Goal: Obtain resource: Obtain resource

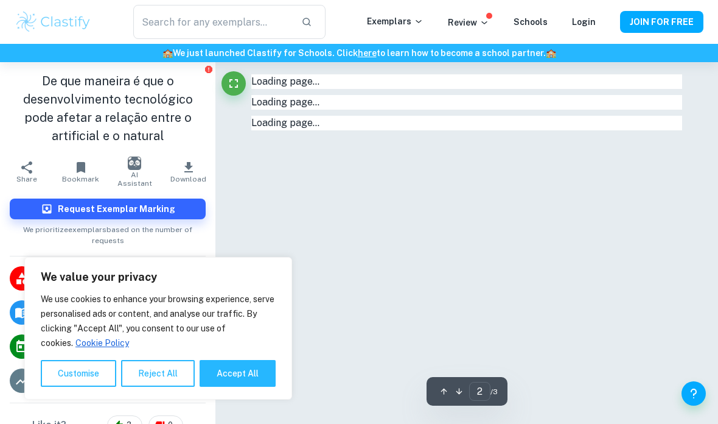
type input "1"
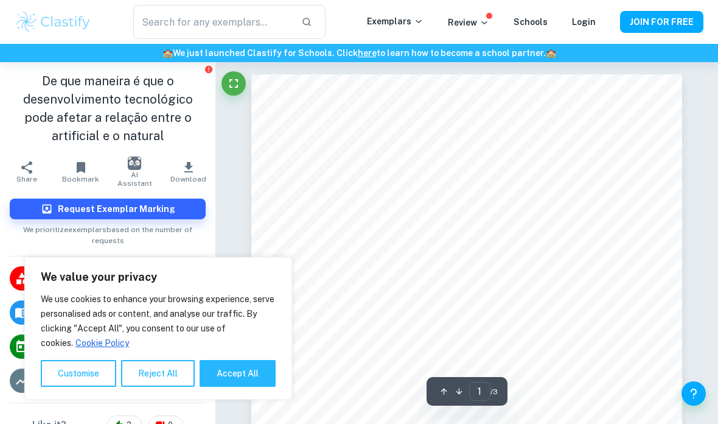
click at [211, 195] on div "Request Exemplar Marking We prioritize exemplars based on the number of requests" at bounding box center [108, 222] width 216 height 67
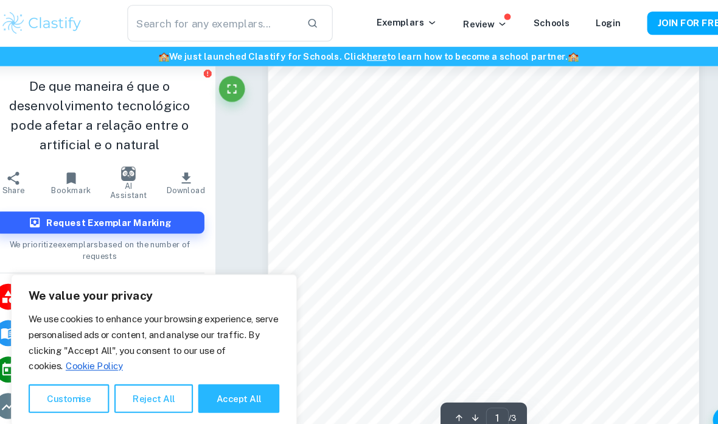
scroll to position [37, 0]
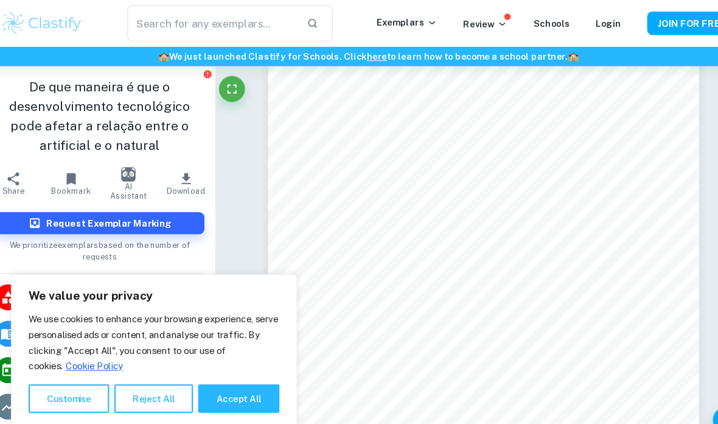
click at [203, 387] on button "Accept All" at bounding box center [238, 373] width 76 height 27
checkbox input "true"
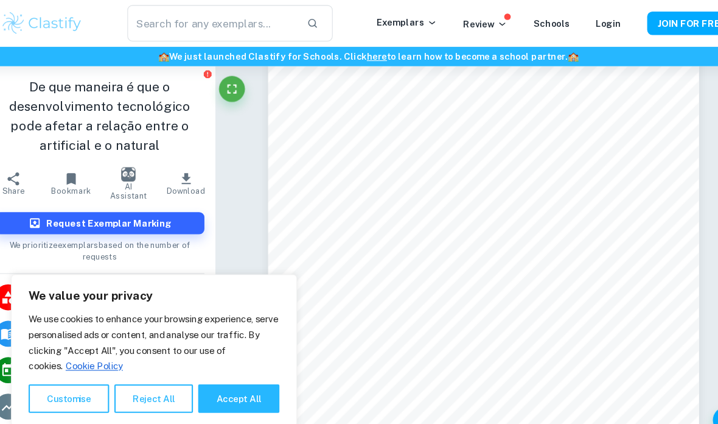
checkbox input "true"
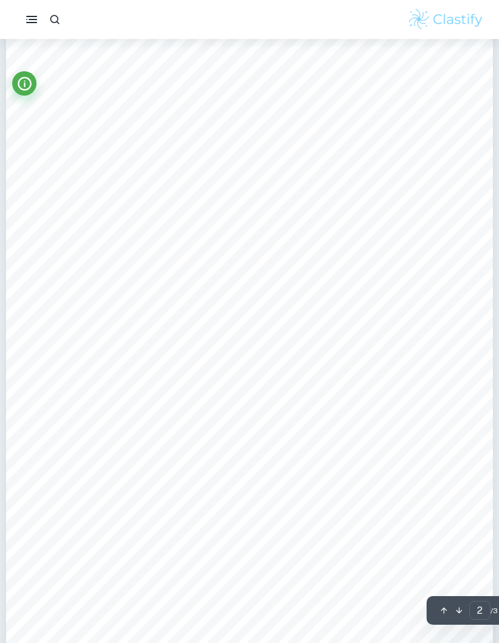
scroll to position [835, 0]
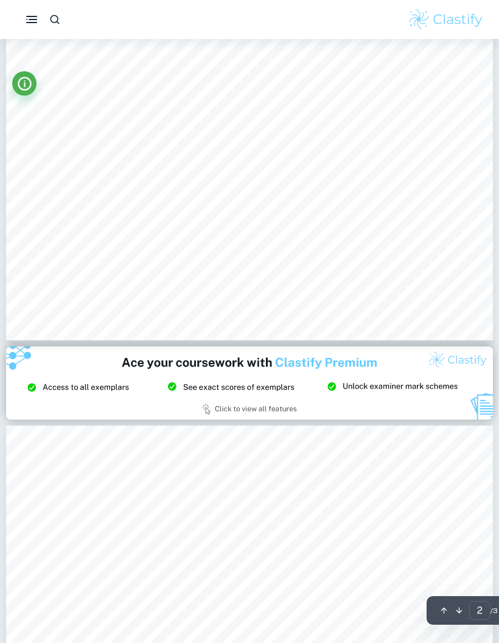
type input "3"
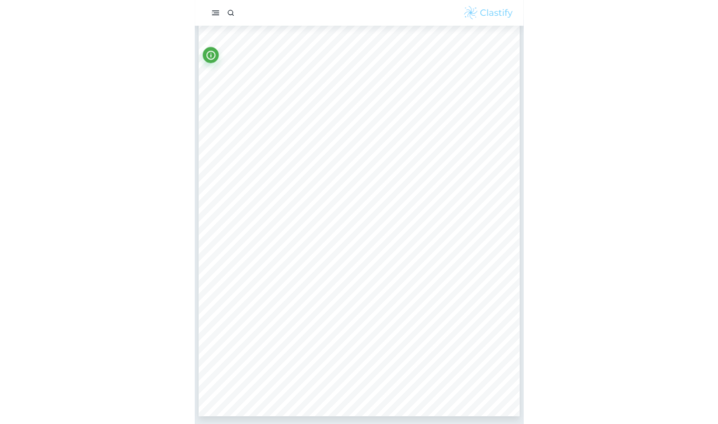
scroll to position [1651, 0]
